Goal: Task Accomplishment & Management: Complete application form

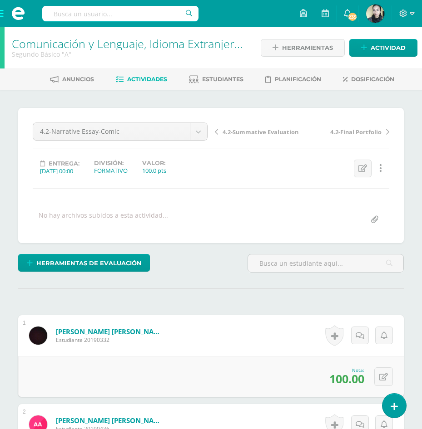
click at [2, 13] on span at bounding box center [18, 13] width 36 height 27
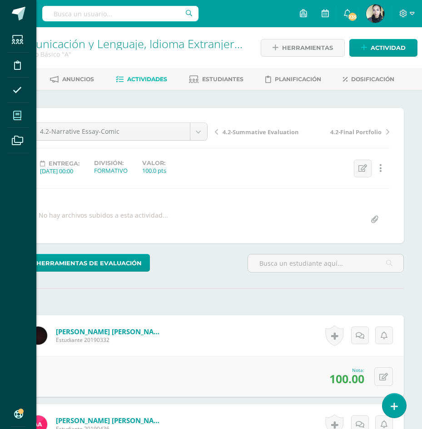
click at [17, 118] on icon at bounding box center [17, 115] width 8 height 9
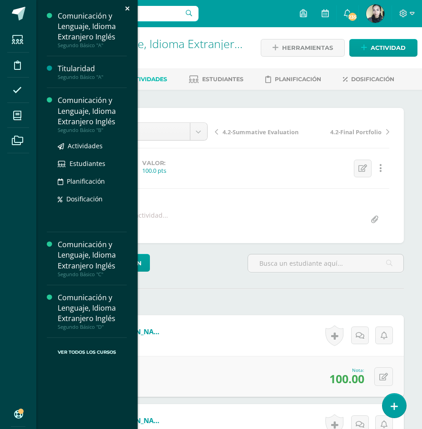
click at [65, 104] on div "Comunicación y Lenguaje, Idioma Extranjero Inglés" at bounding box center [92, 110] width 69 height 31
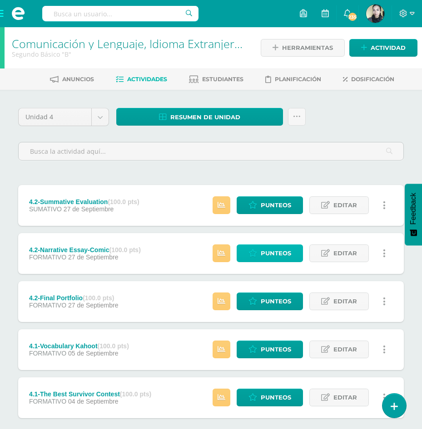
click at [247, 255] on link "Punteos" at bounding box center [270, 254] width 66 height 18
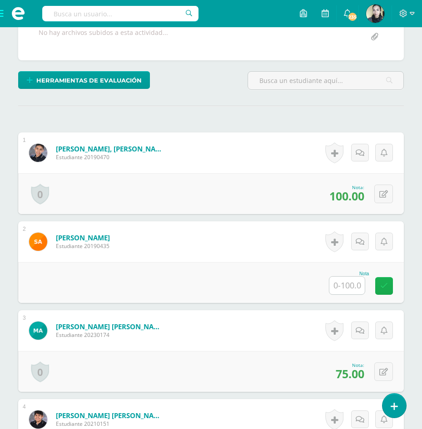
scroll to position [183, 0]
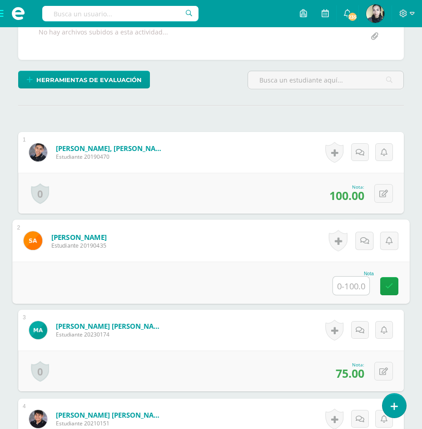
click at [352, 288] on input "text" at bounding box center [351, 286] width 36 height 18
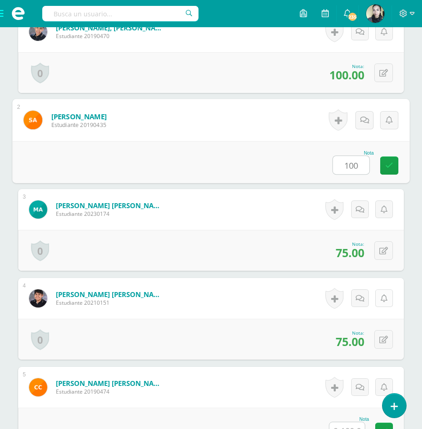
scroll to position [320, 0]
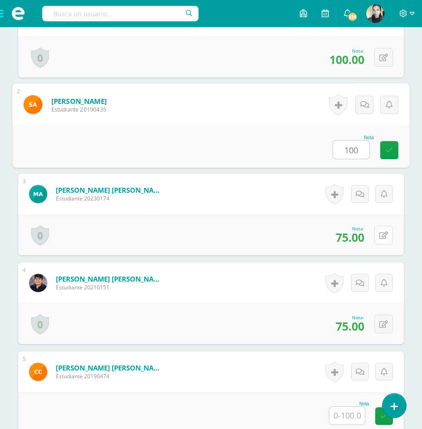
type input "100"
click at [382, 232] on button at bounding box center [383, 235] width 19 height 19
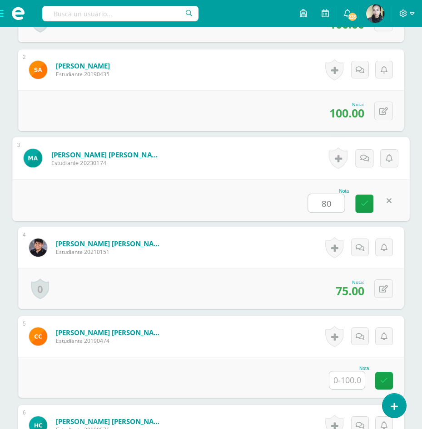
scroll to position [410, 0]
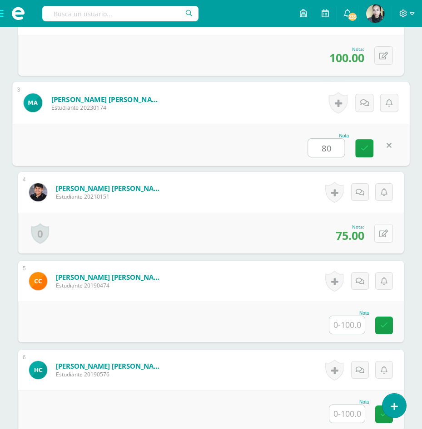
type input "80"
click at [384, 234] on icon at bounding box center [383, 234] width 9 height 8
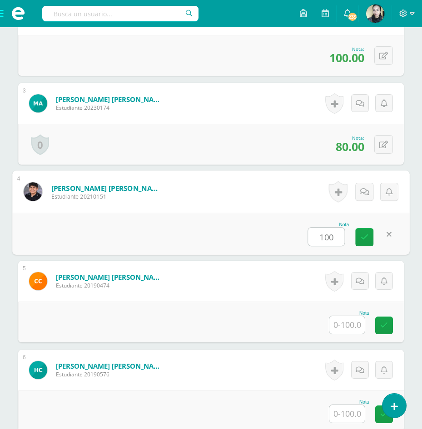
scroll to position [501, 0]
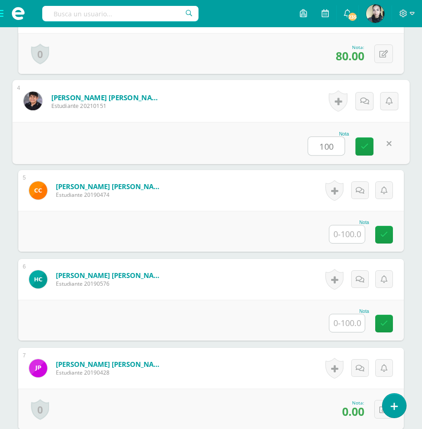
type input "100"
click at [350, 235] on input "text" at bounding box center [346, 235] width 35 height 18
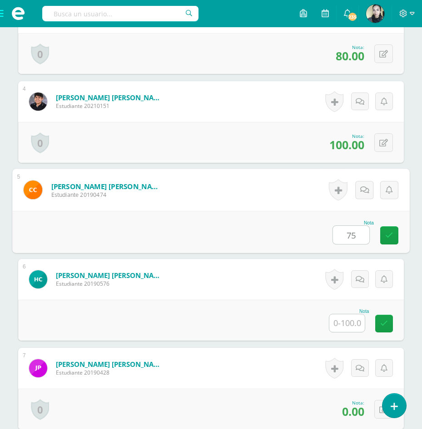
scroll to position [592, 0]
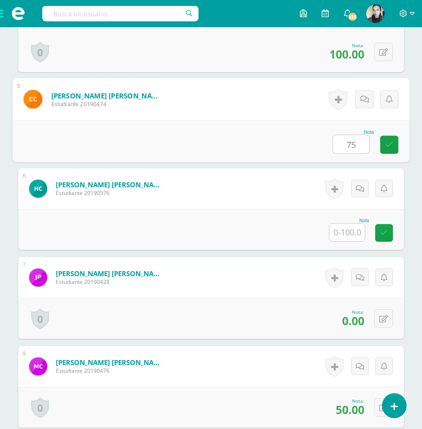
type input "75"
click at [340, 232] on input "text" at bounding box center [346, 233] width 35 height 18
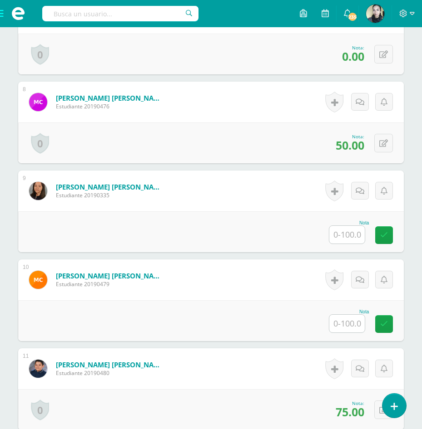
scroll to position [908, 0]
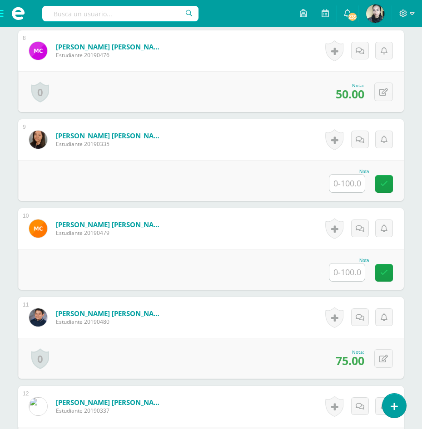
type input "100"
click at [348, 190] on input "text" at bounding box center [346, 184] width 35 height 18
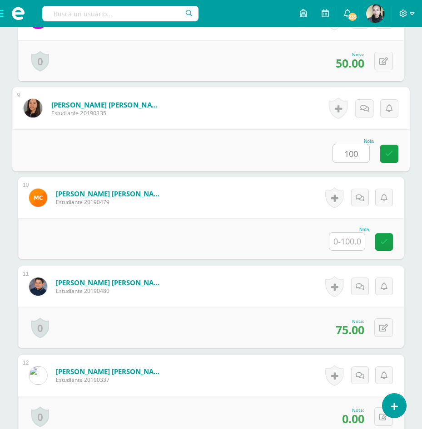
scroll to position [953, 0]
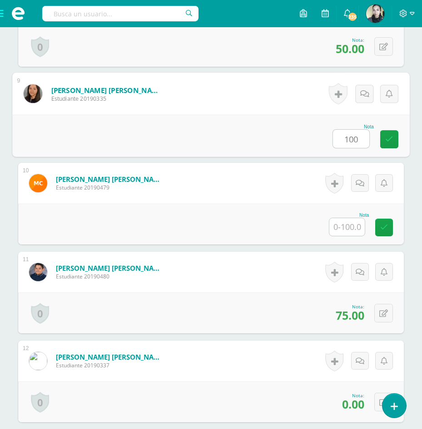
type input "100"
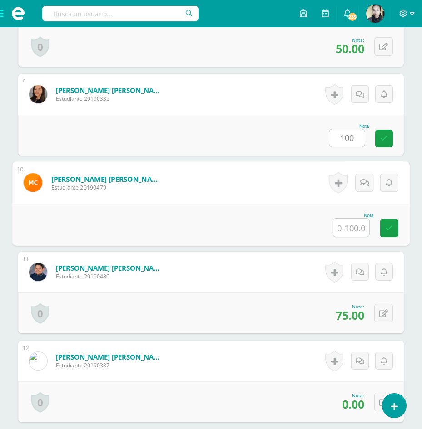
click at [341, 227] on input "text" at bounding box center [351, 228] width 36 height 18
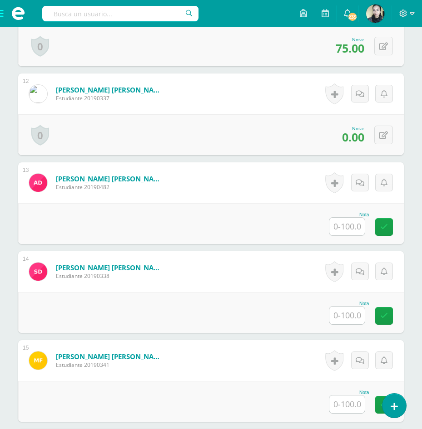
scroll to position [1226, 0]
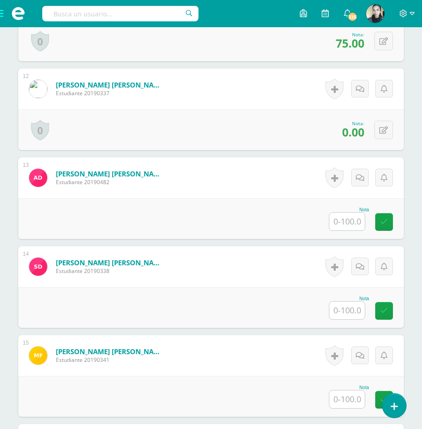
type input "0"
click at [335, 219] on input "text" at bounding box center [351, 222] width 36 height 18
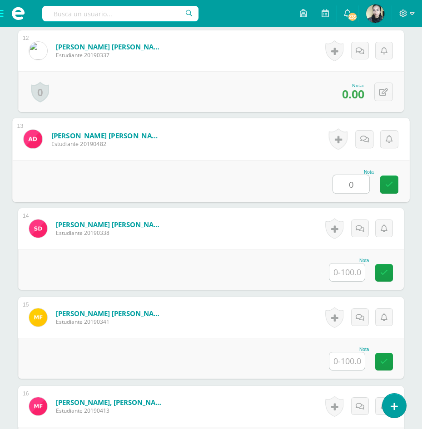
scroll to position [1317, 0]
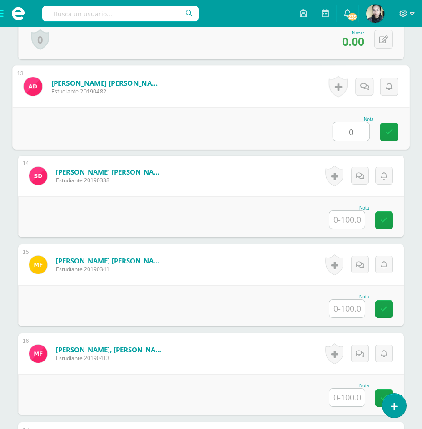
type input "0"
click at [335, 219] on input "text" at bounding box center [346, 220] width 35 height 18
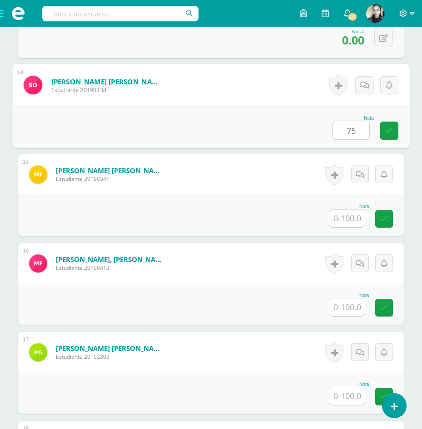
scroll to position [1407, 0]
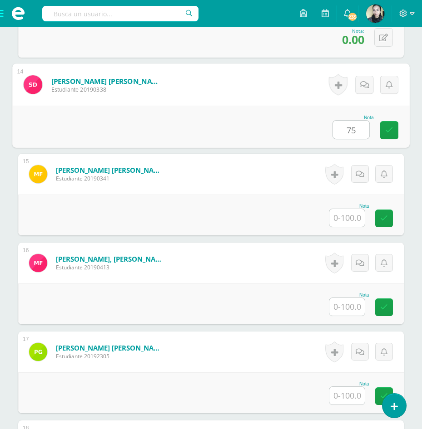
type input "75"
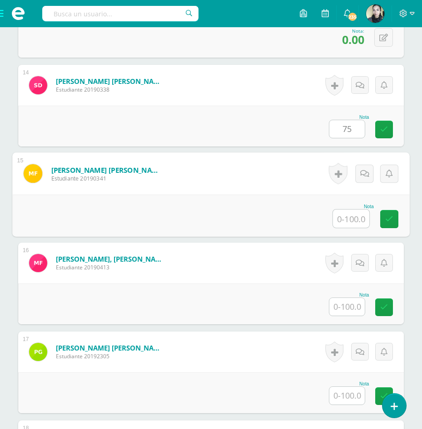
click at [330, 215] on div "Nota" at bounding box center [210, 216] width 397 height 42
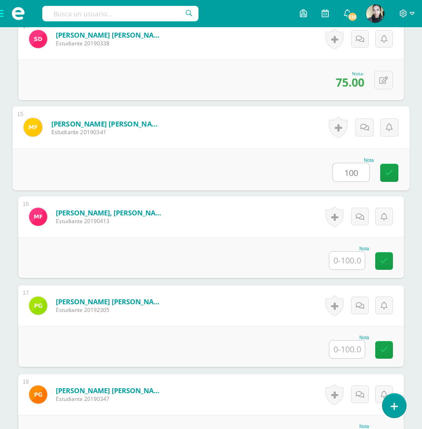
scroll to position [1498, 0]
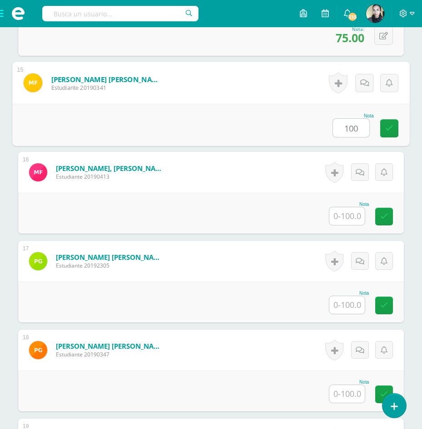
type input "100"
click at [332, 216] on div at bounding box center [347, 216] width 36 height 19
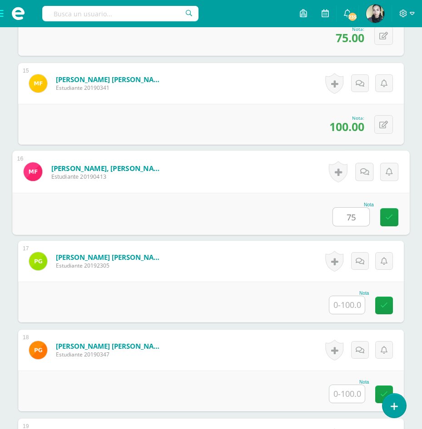
scroll to position [1634, 0]
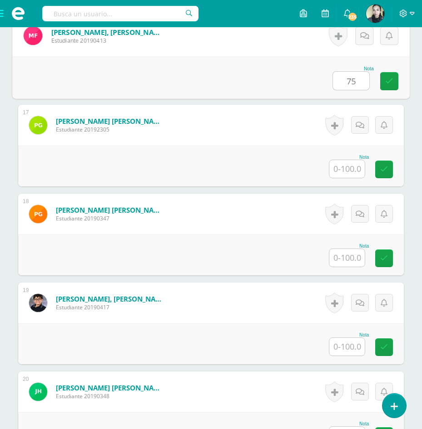
type input "75"
click at [355, 164] on input "text" at bounding box center [346, 169] width 35 height 18
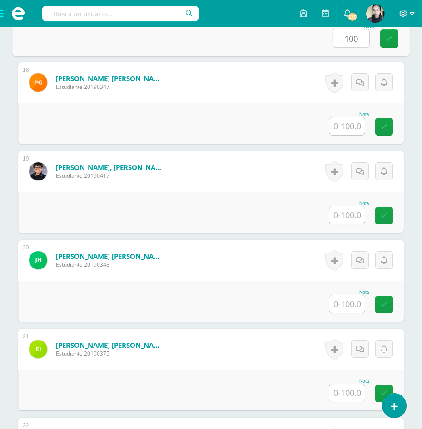
scroll to position [1770, 0]
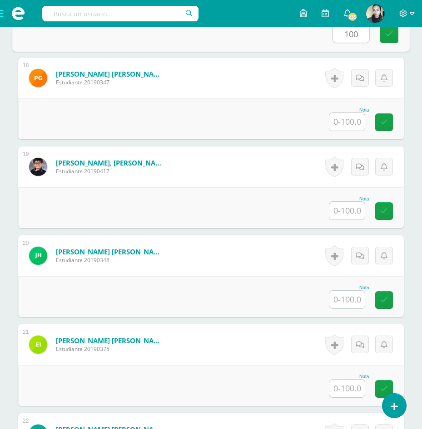
type input "100"
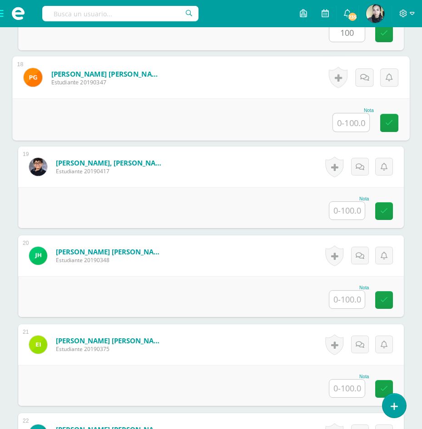
click at [348, 126] on input "text" at bounding box center [351, 122] width 36 height 18
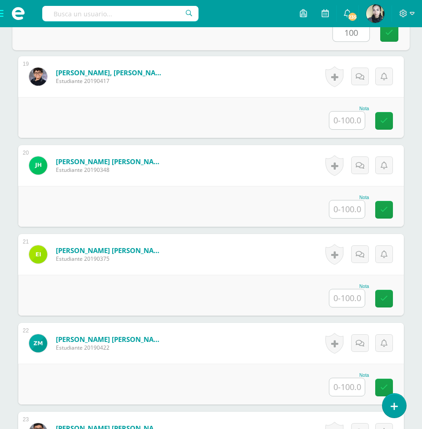
scroll to position [1861, 0]
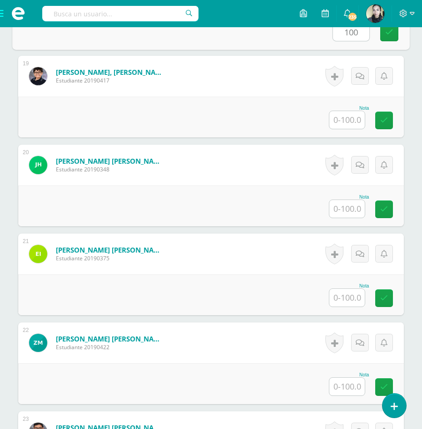
type input "100"
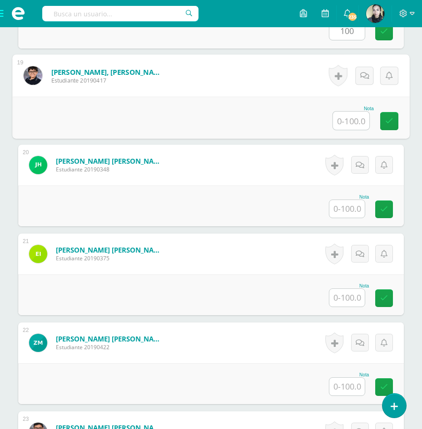
click at [347, 126] on input "text" at bounding box center [351, 121] width 36 height 18
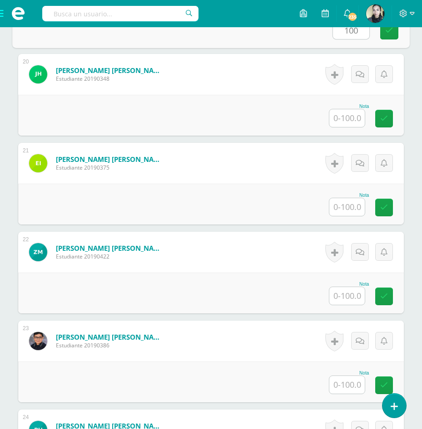
type input "100"
click at [348, 119] on input "text" at bounding box center [346, 118] width 35 height 18
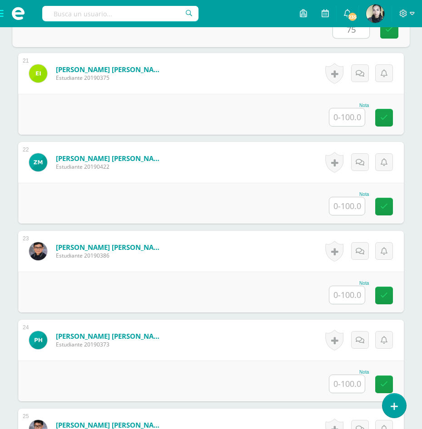
scroll to position [2043, 0]
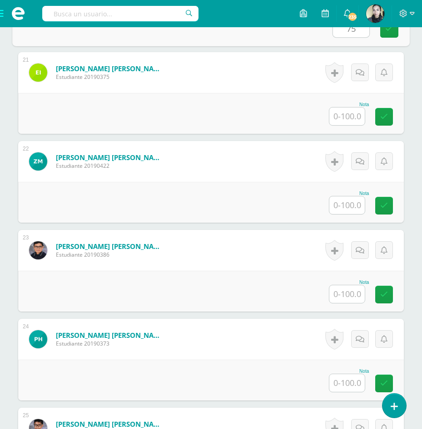
type input "75"
click at [348, 119] on input "text" at bounding box center [346, 117] width 35 height 18
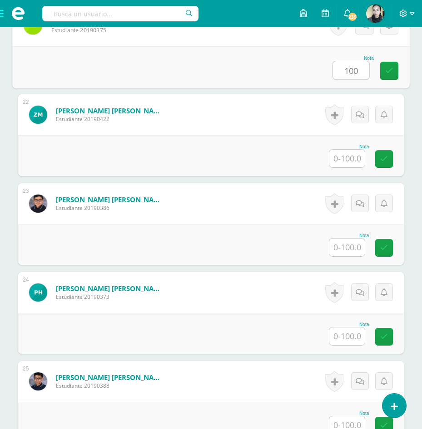
scroll to position [2134, 0]
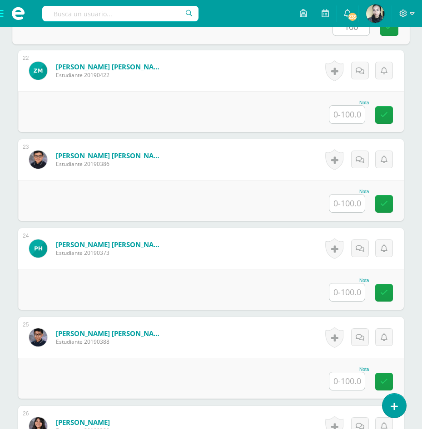
type input "100"
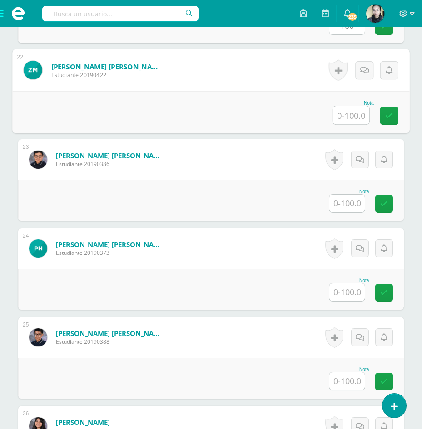
click at [350, 121] on input "text" at bounding box center [351, 115] width 36 height 18
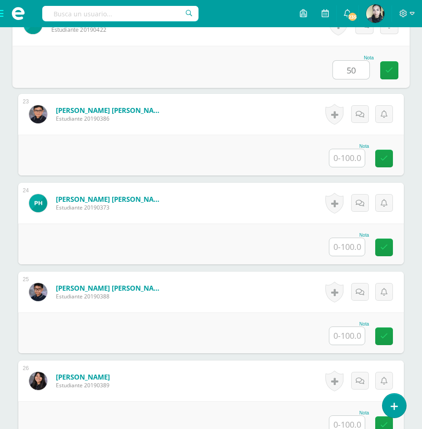
type input "50"
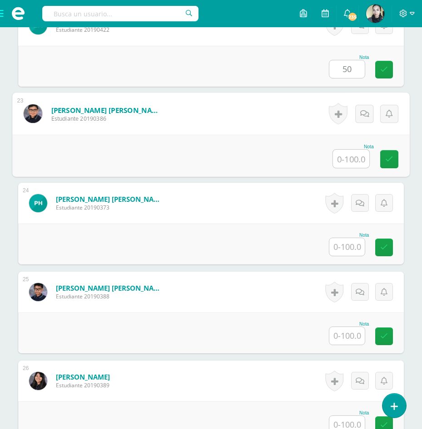
click at [349, 158] on input "text" at bounding box center [351, 159] width 36 height 18
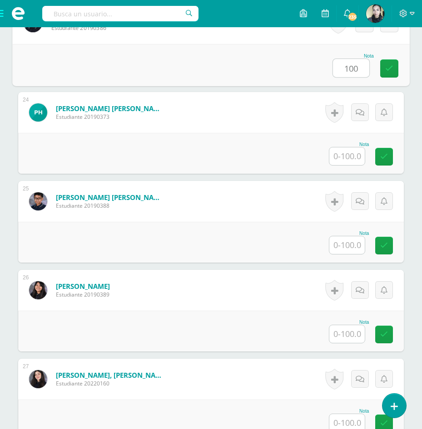
type input "100"
click at [354, 160] on input "text" at bounding box center [346, 157] width 35 height 18
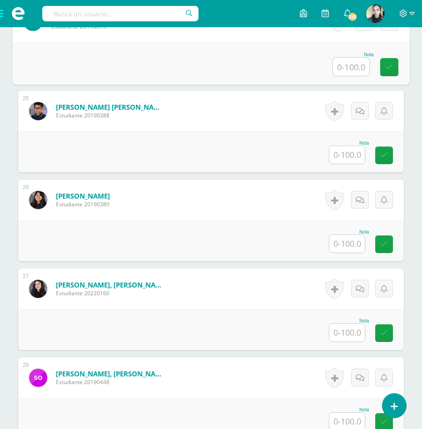
scroll to position [2361, 0]
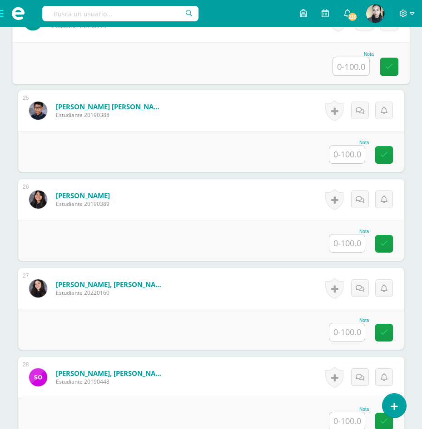
click at [350, 148] on input "text" at bounding box center [346, 155] width 35 height 18
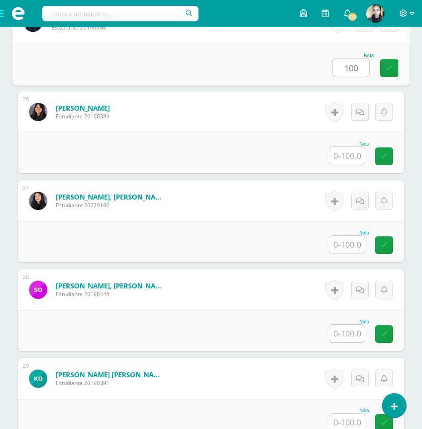
scroll to position [2451, 0]
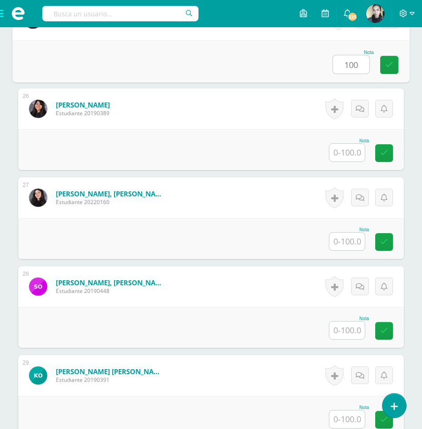
type input "100"
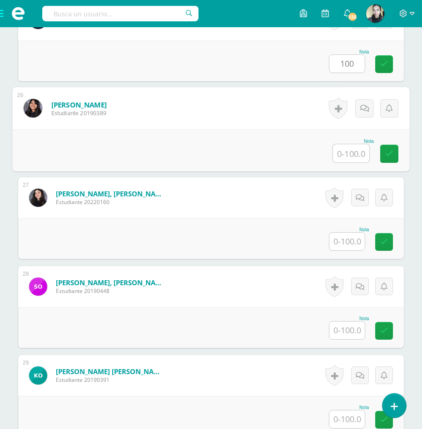
click at [350, 148] on input "text" at bounding box center [351, 153] width 36 height 18
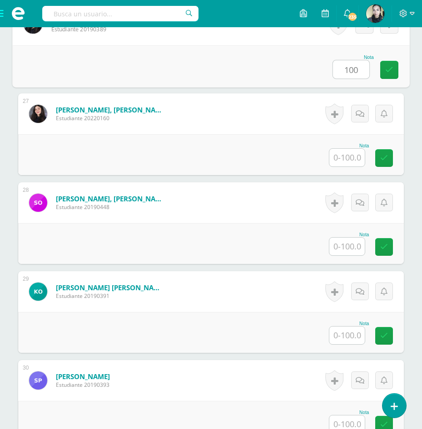
scroll to position [2542, 0]
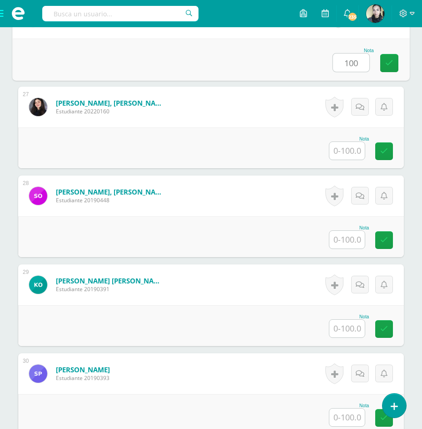
type input "100"
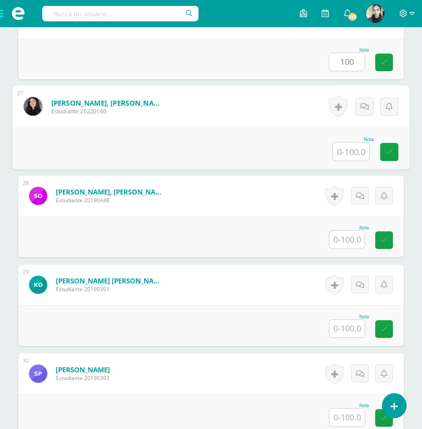
click at [348, 148] on input "text" at bounding box center [351, 152] width 36 height 18
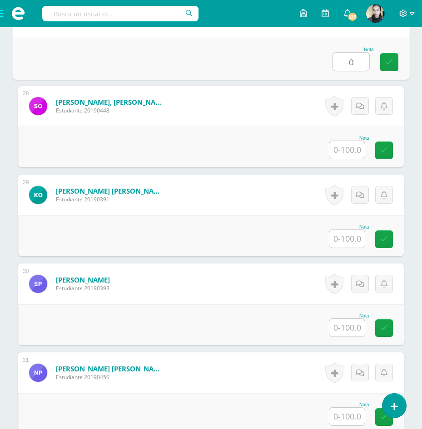
scroll to position [2633, 0]
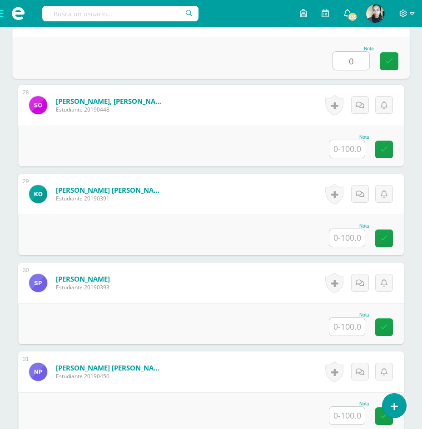
type input "0"
click at [348, 148] on input "text" at bounding box center [346, 149] width 35 height 18
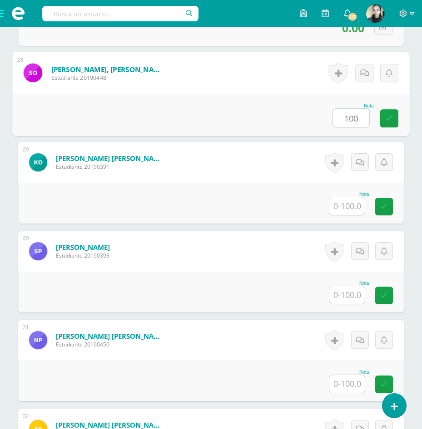
scroll to position [2678, 0]
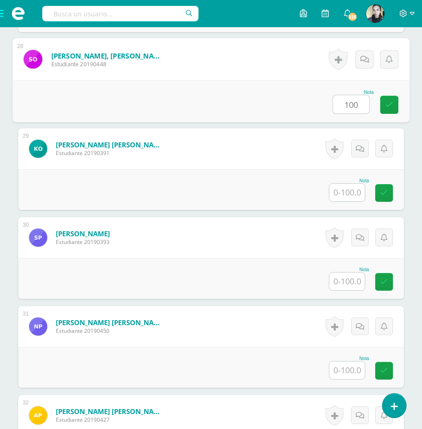
type input "100"
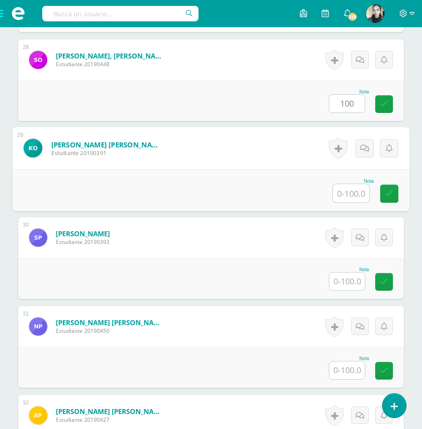
click at [354, 196] on input "text" at bounding box center [351, 193] width 36 height 18
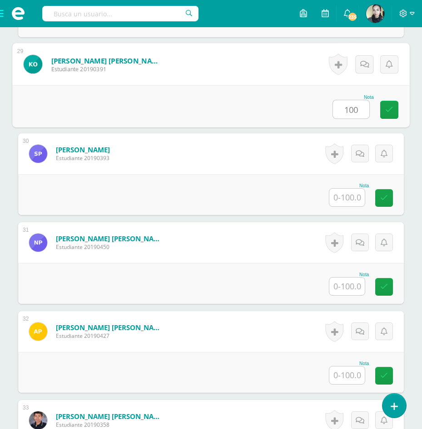
scroll to position [2769, 0]
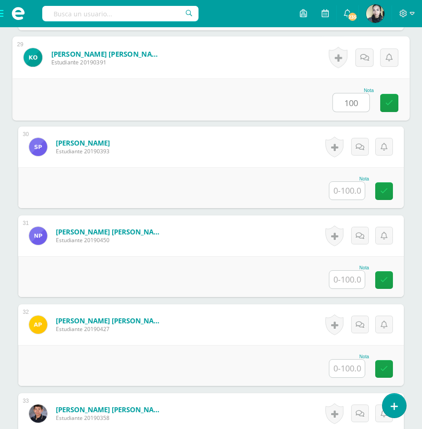
type input "100"
click at [347, 192] on input "text" at bounding box center [346, 191] width 35 height 18
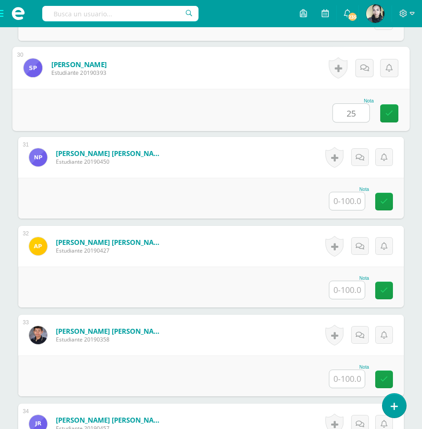
scroll to position [2860, 0]
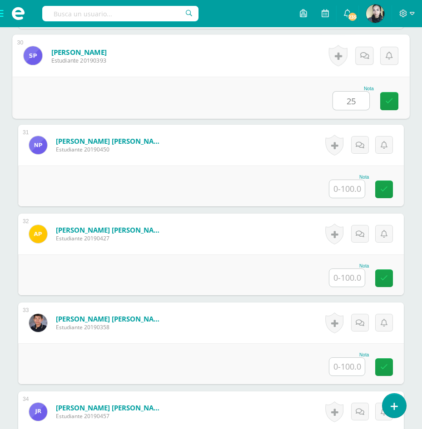
type input "25"
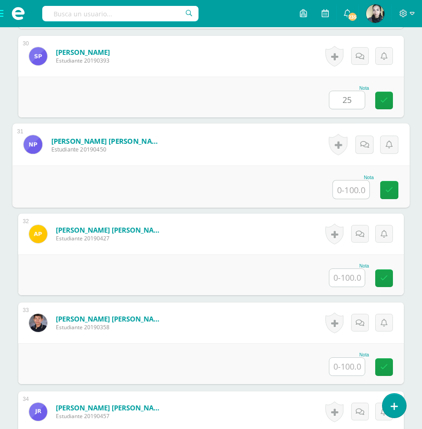
click at [346, 191] on input "text" at bounding box center [351, 190] width 36 height 18
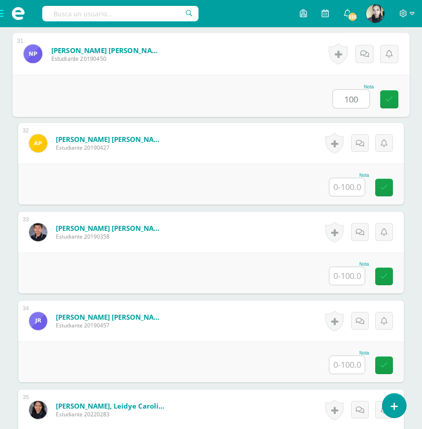
type input "100"
click at [346, 191] on input "text" at bounding box center [346, 187] width 35 height 18
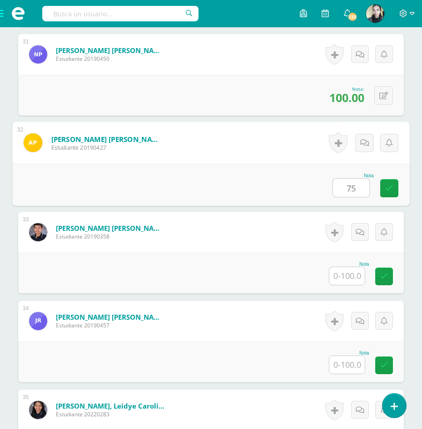
scroll to position [3042, 0]
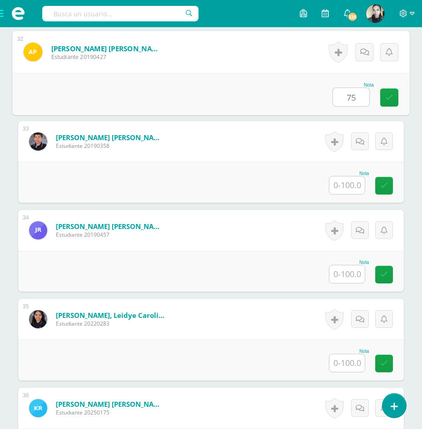
type input "75"
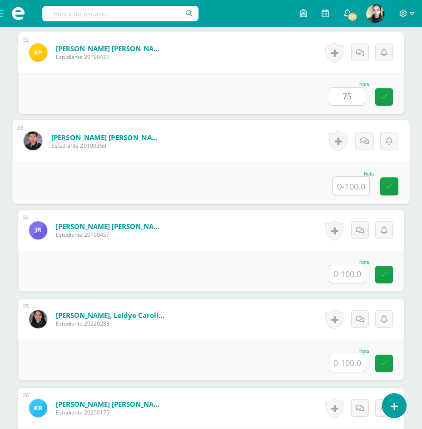
click at [344, 190] on input "text" at bounding box center [351, 186] width 36 height 18
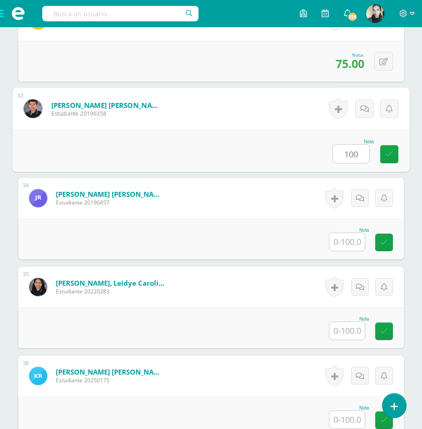
scroll to position [3132, 0]
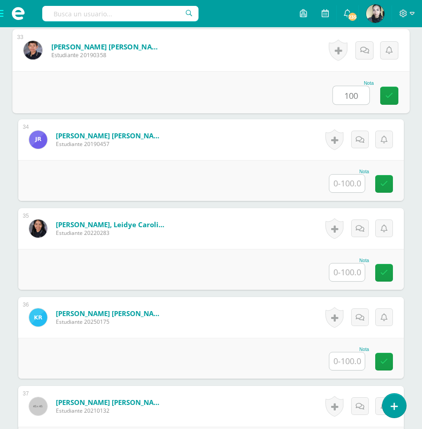
type input "100"
click at [344, 190] on input "text" at bounding box center [346, 184] width 35 height 18
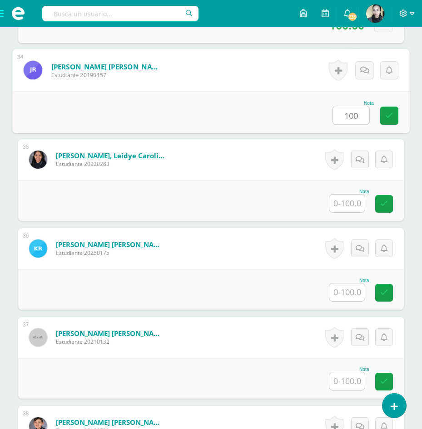
scroll to position [3223, 0]
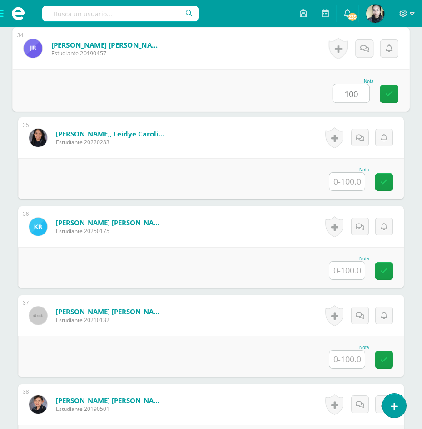
type input "100"
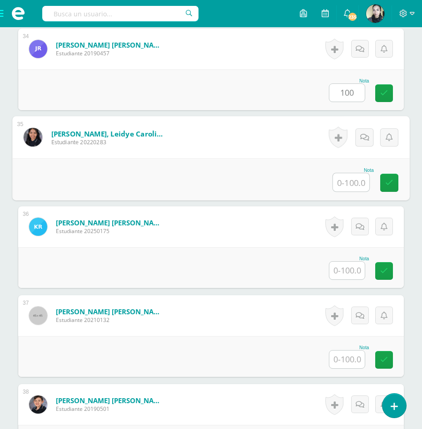
click at [344, 190] on input "text" at bounding box center [351, 182] width 36 height 18
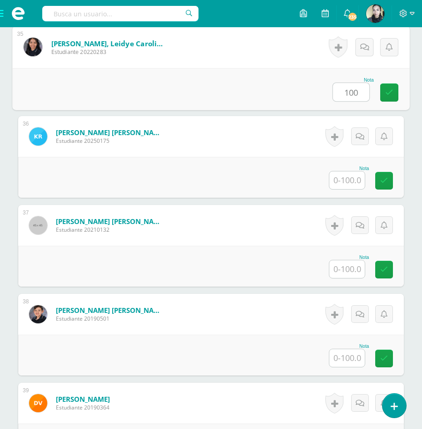
scroll to position [3314, 0]
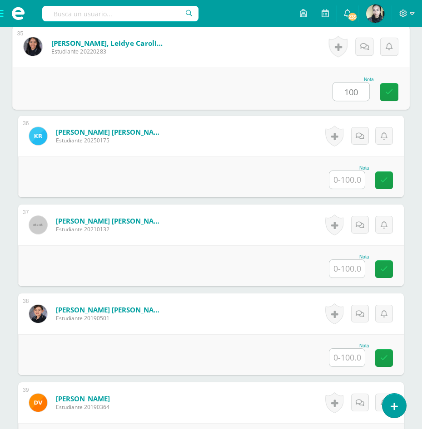
type input "100"
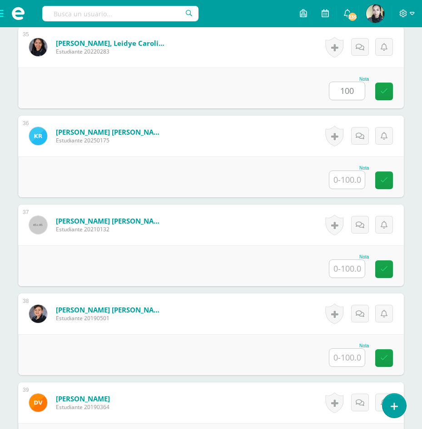
click at [344, 190] on div "Nota" at bounding box center [210, 177] width 385 height 41
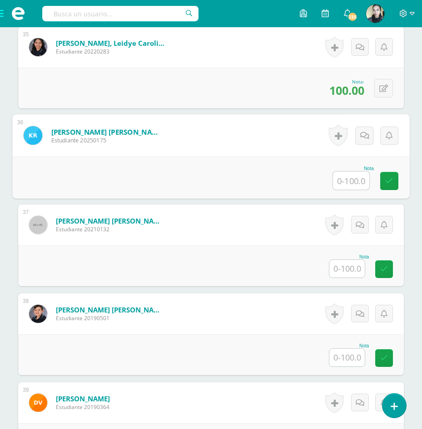
click at [339, 185] on input "text" at bounding box center [351, 181] width 36 height 18
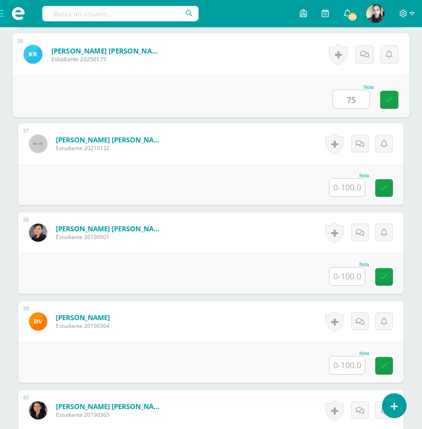
scroll to position [3405, 0]
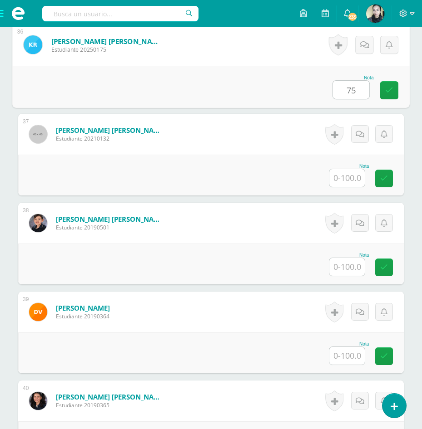
type input "75"
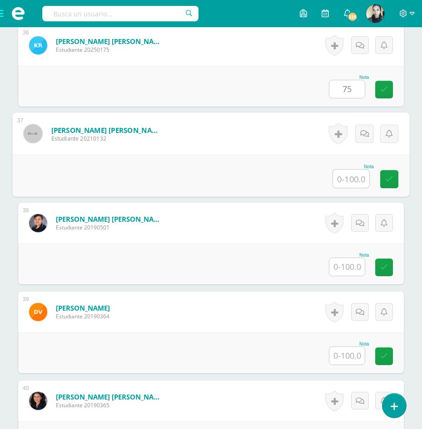
click at [339, 185] on input "text" at bounding box center [351, 179] width 36 height 18
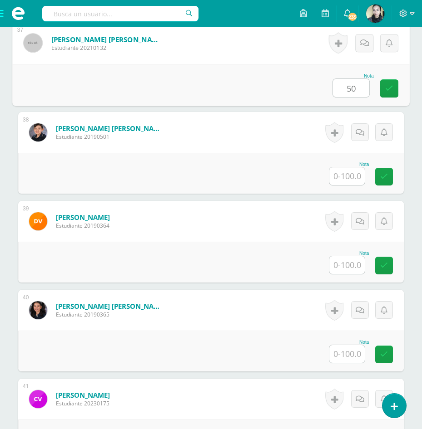
type input "50"
click at [337, 181] on input "text" at bounding box center [346, 177] width 35 height 18
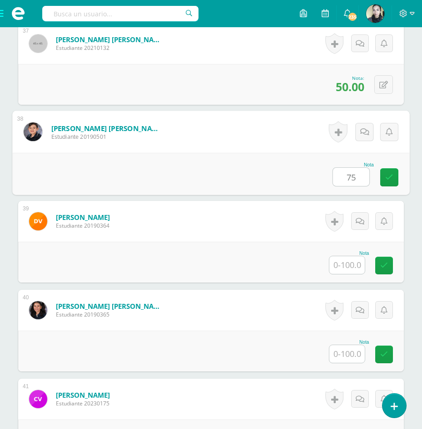
scroll to position [3541, 0]
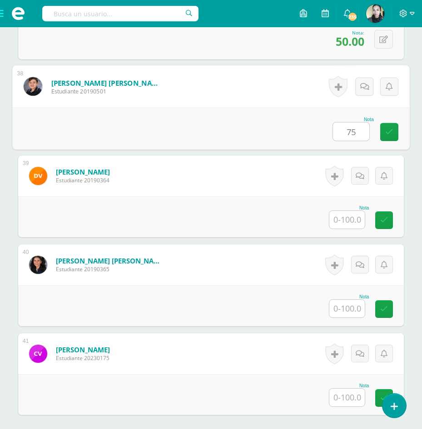
type input "75"
click at [348, 221] on input "text" at bounding box center [346, 220] width 35 height 18
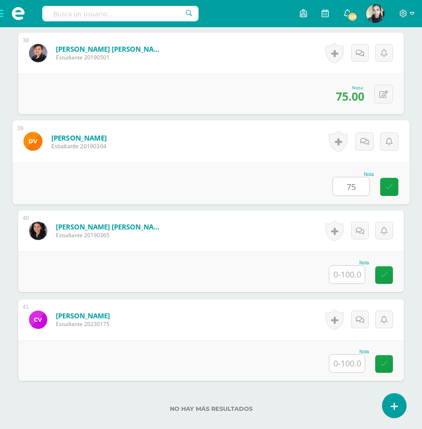
scroll to position [3631, 0]
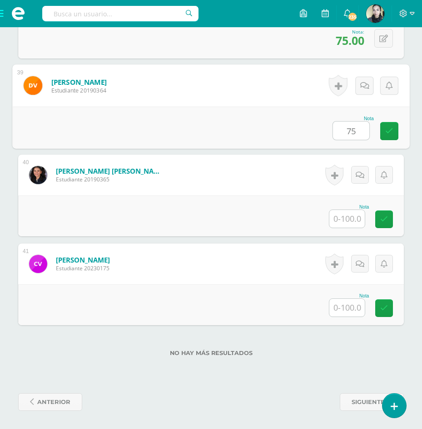
type input "75"
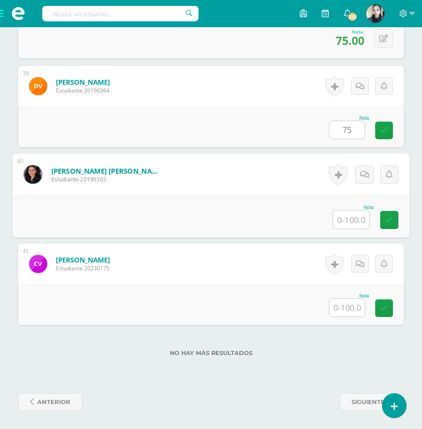
click at [346, 221] on input "text" at bounding box center [351, 220] width 36 height 18
type input "100"
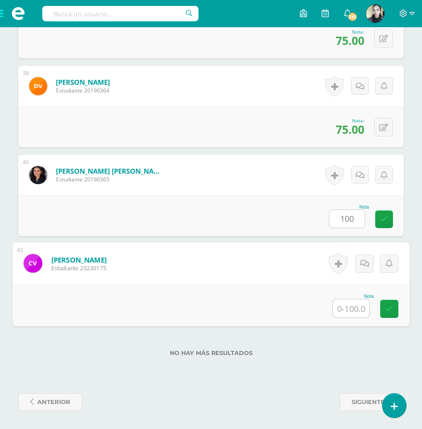
click at [348, 307] on input "text" at bounding box center [351, 309] width 36 height 18
type input "100"
click at [313, 365] on div "No hay más resultados" at bounding box center [210, 346] width 385 height 42
